Goal: Information Seeking & Learning: Learn about a topic

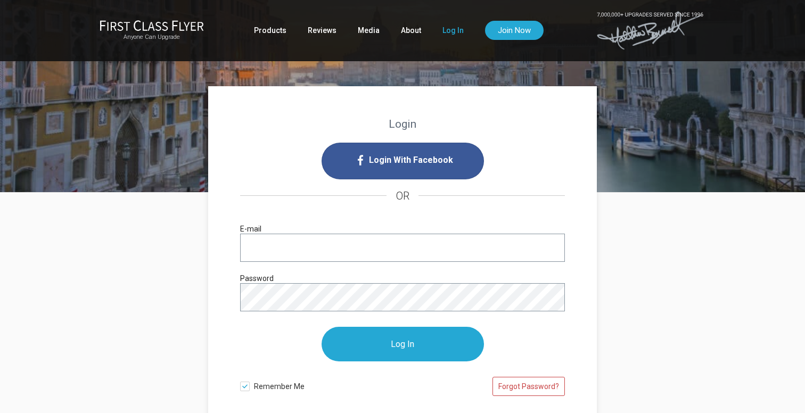
click at [342, 217] on div "Login With Facebook OR E-mail Password Log In Remember Me Forgot Password?" at bounding box center [402, 274] width 325 height 262
click at [341, 242] on input "E-mail" at bounding box center [402, 248] width 325 height 28
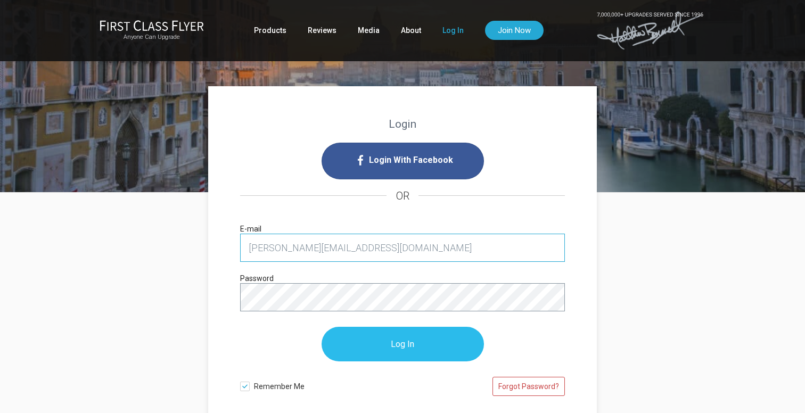
type input "peter@mcnultylaw.com"
click at [377, 346] on input "Log In" at bounding box center [403, 344] width 162 height 35
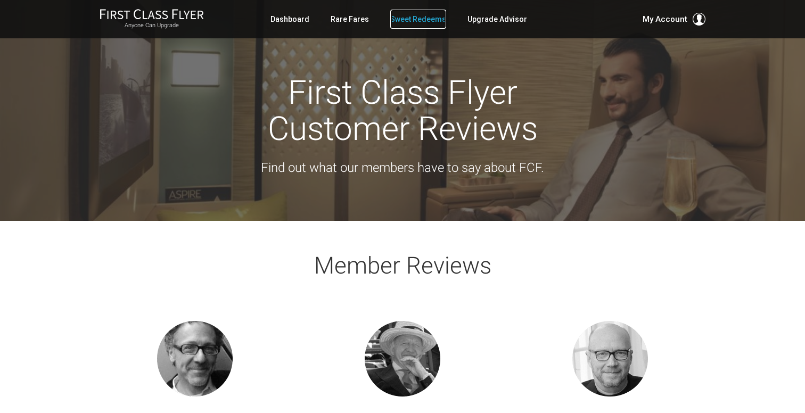
click at [426, 28] on link "Sweet Redeems" at bounding box center [418, 19] width 56 height 19
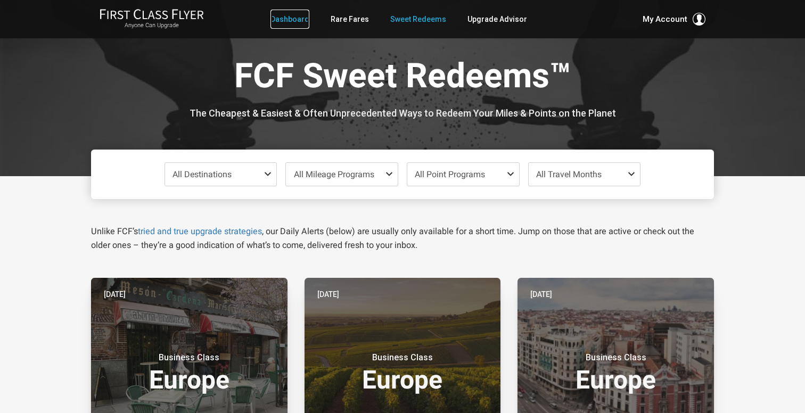
click at [280, 22] on link "Dashboard" at bounding box center [289, 19] width 39 height 19
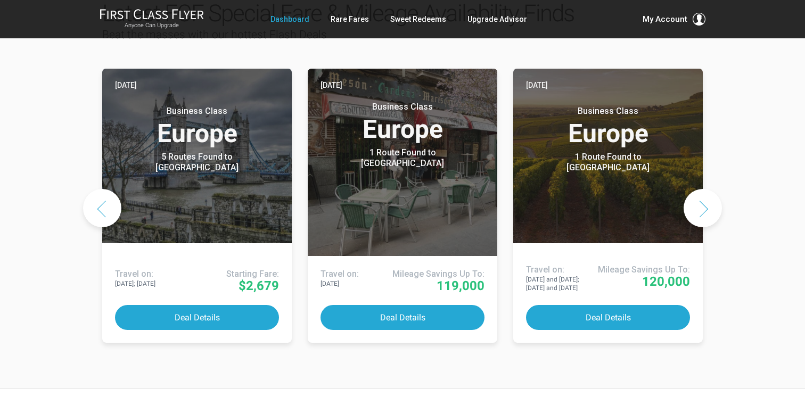
scroll to position [539, 0]
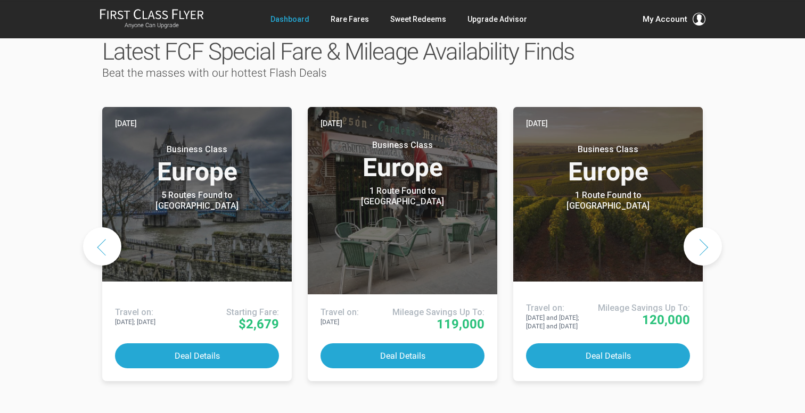
click at [697, 227] on button "Next slide" at bounding box center [703, 246] width 38 height 38
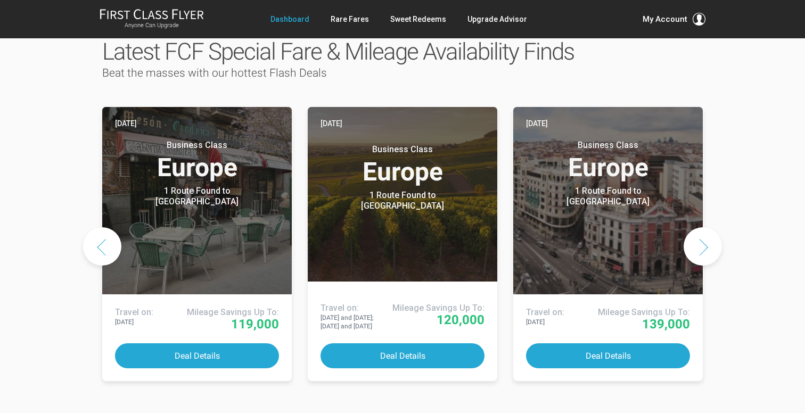
click at [697, 227] on button "Next slide" at bounding box center [703, 246] width 38 height 38
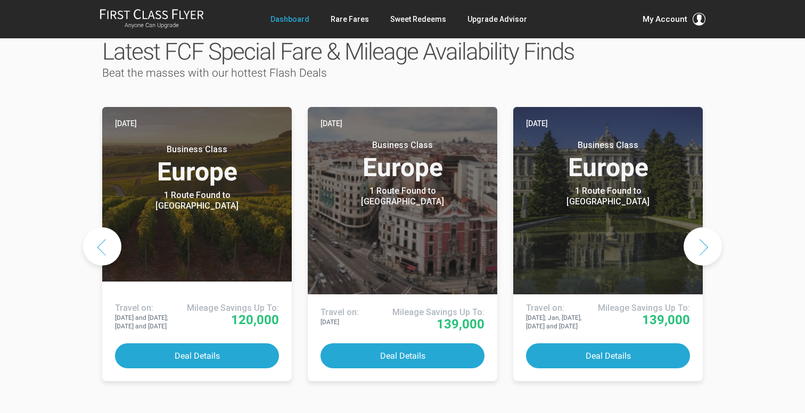
click at [697, 227] on button "Next slide" at bounding box center [703, 246] width 38 height 38
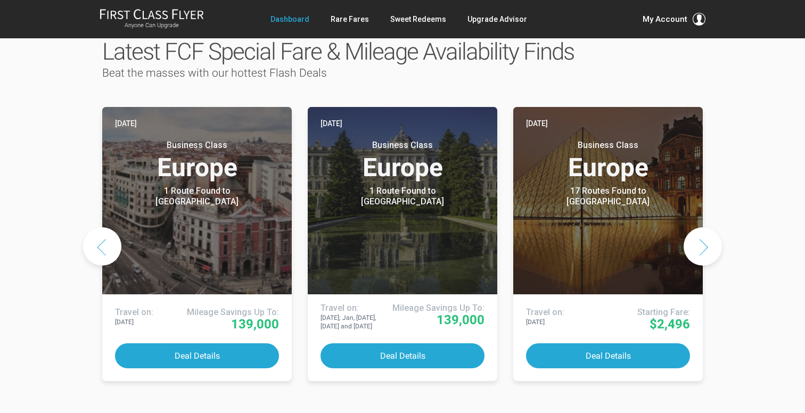
click at [695, 227] on button "Next slide" at bounding box center [703, 246] width 38 height 38
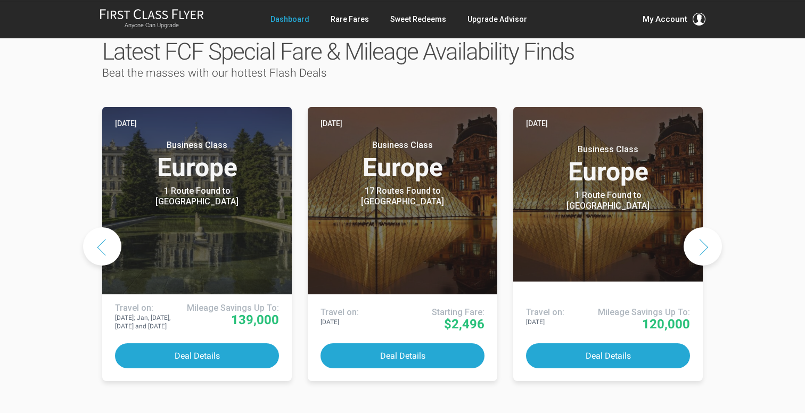
click at [695, 227] on button "Next slide" at bounding box center [703, 246] width 38 height 38
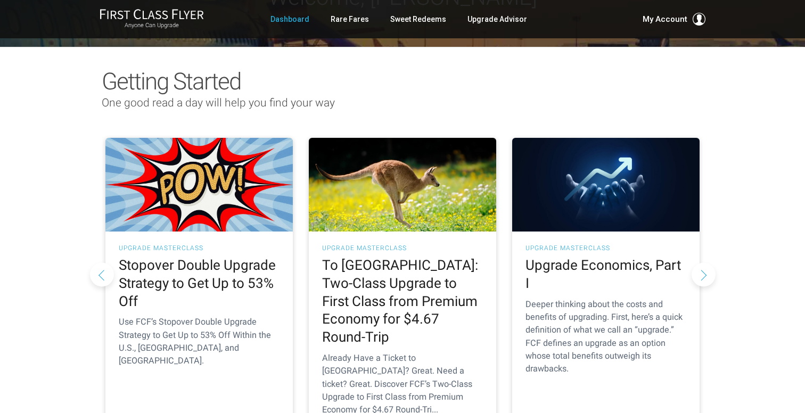
scroll to position [77, 0]
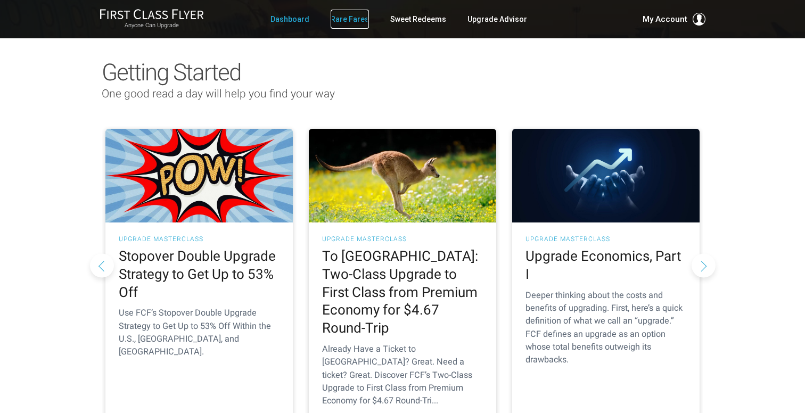
click at [364, 18] on link "Rare Fares" at bounding box center [350, 19] width 38 height 19
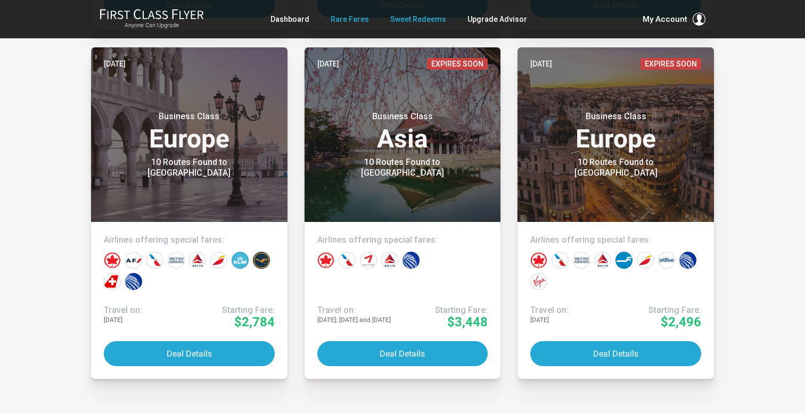
scroll to position [1434, 0]
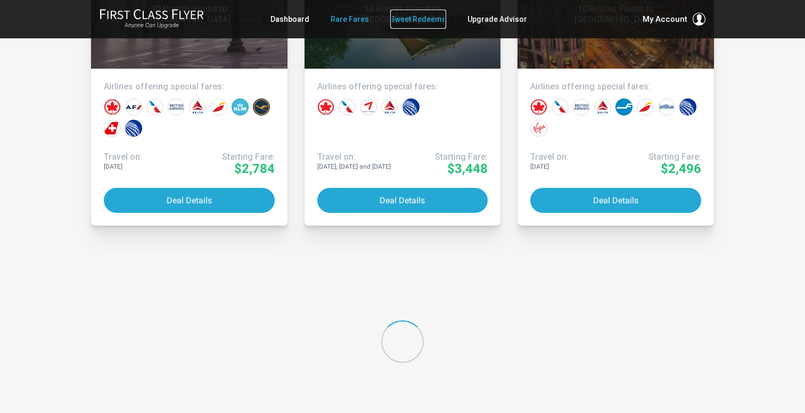
click at [400, 20] on link "Sweet Redeems" at bounding box center [418, 19] width 56 height 19
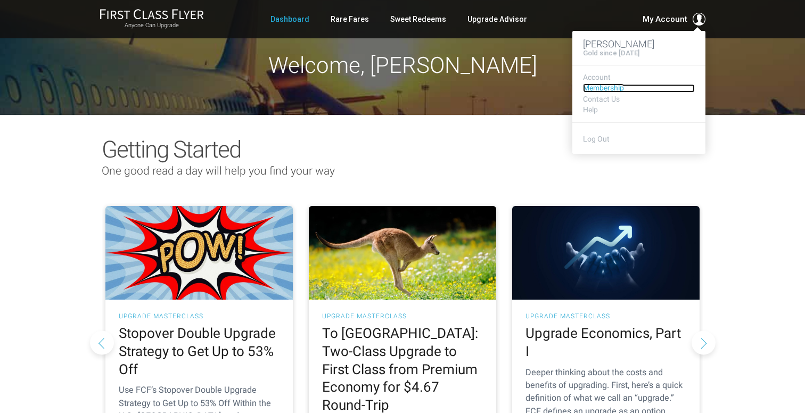
click at [612, 90] on link "Membership" at bounding box center [639, 88] width 112 height 8
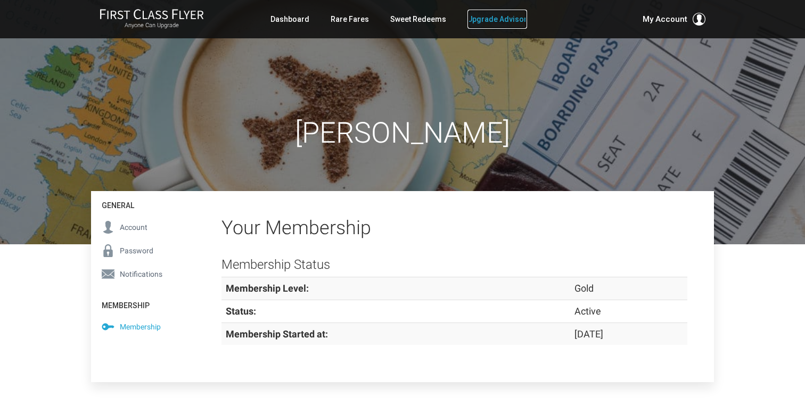
click at [500, 19] on link "Upgrade Advisor" at bounding box center [497, 19] width 60 height 19
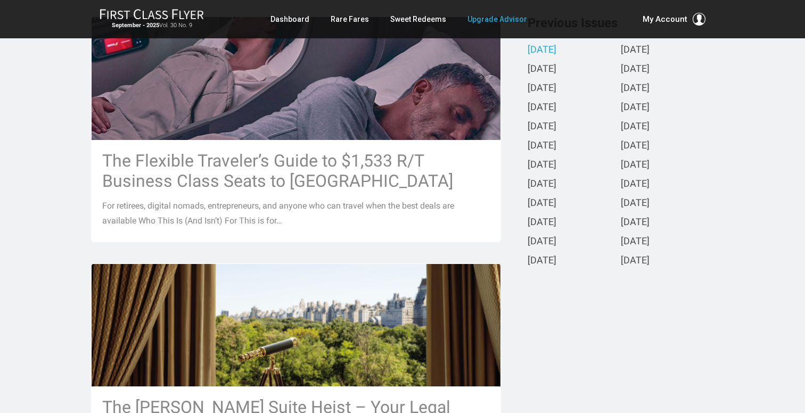
scroll to position [276, 0]
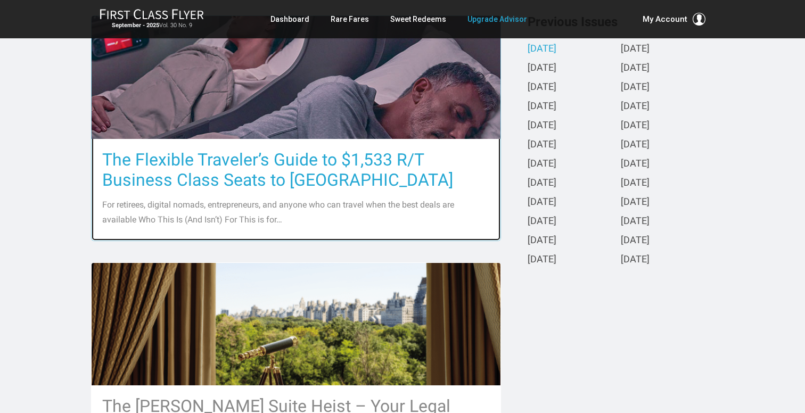
click at [219, 177] on h3 "The Flexible Traveler’s Guide to $1,533 R/T Business Class Seats to [GEOGRAPHIC…" at bounding box center [296, 170] width 388 height 40
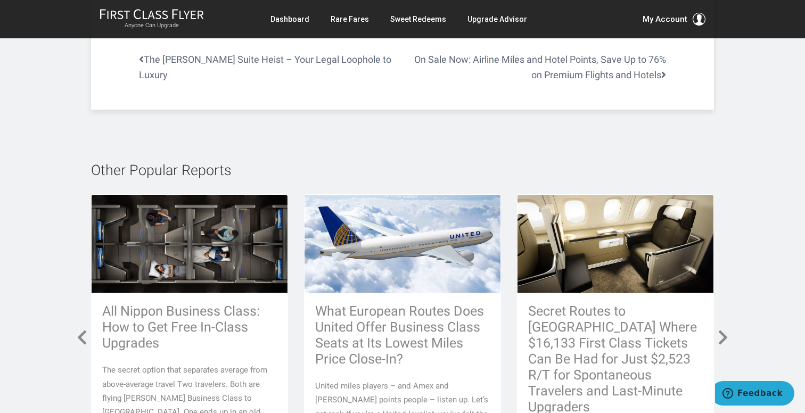
scroll to position [4632, 0]
